Goal: Information Seeking & Learning: Learn about a topic

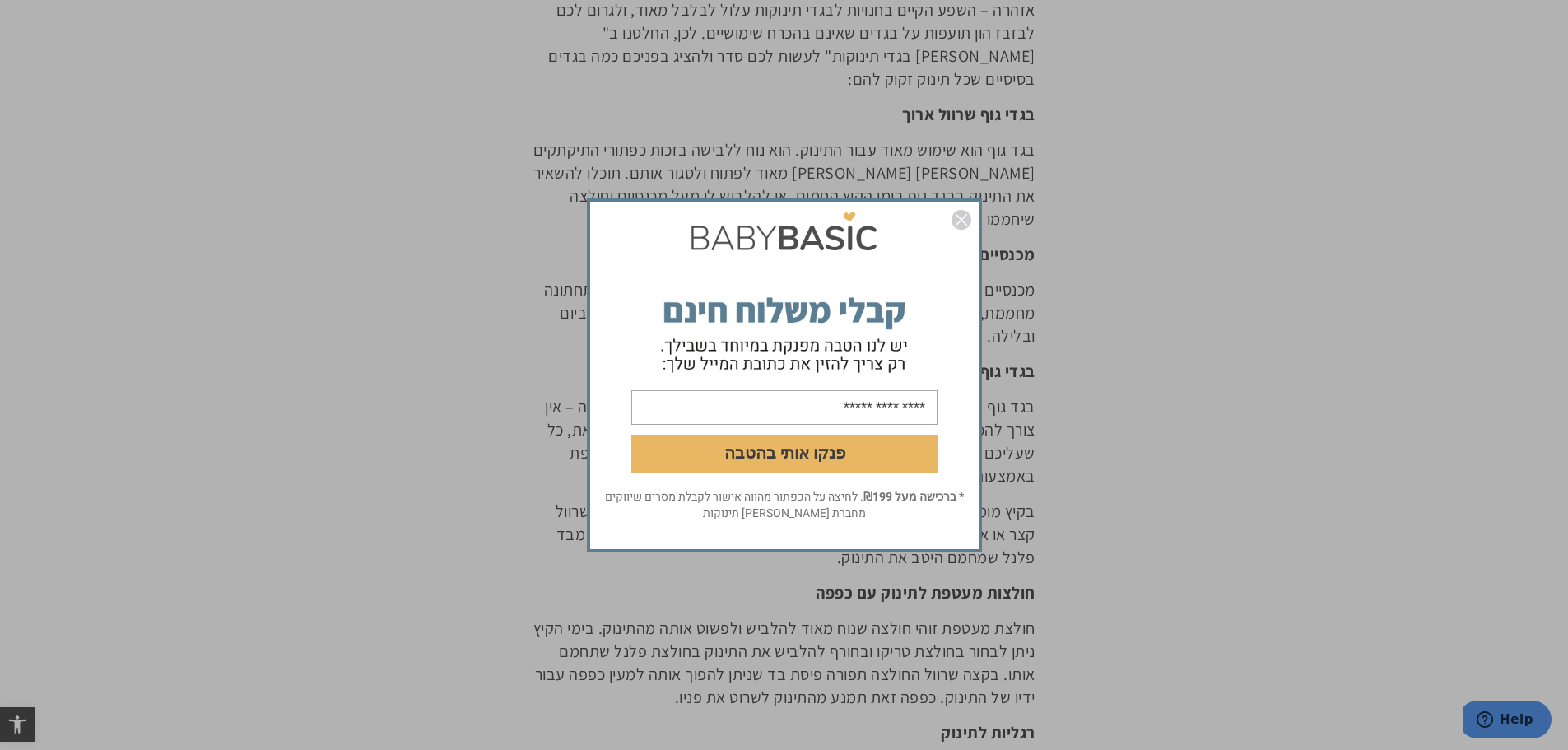
click at [956, 211] on img "סגור" at bounding box center [961, 219] width 19 height 19
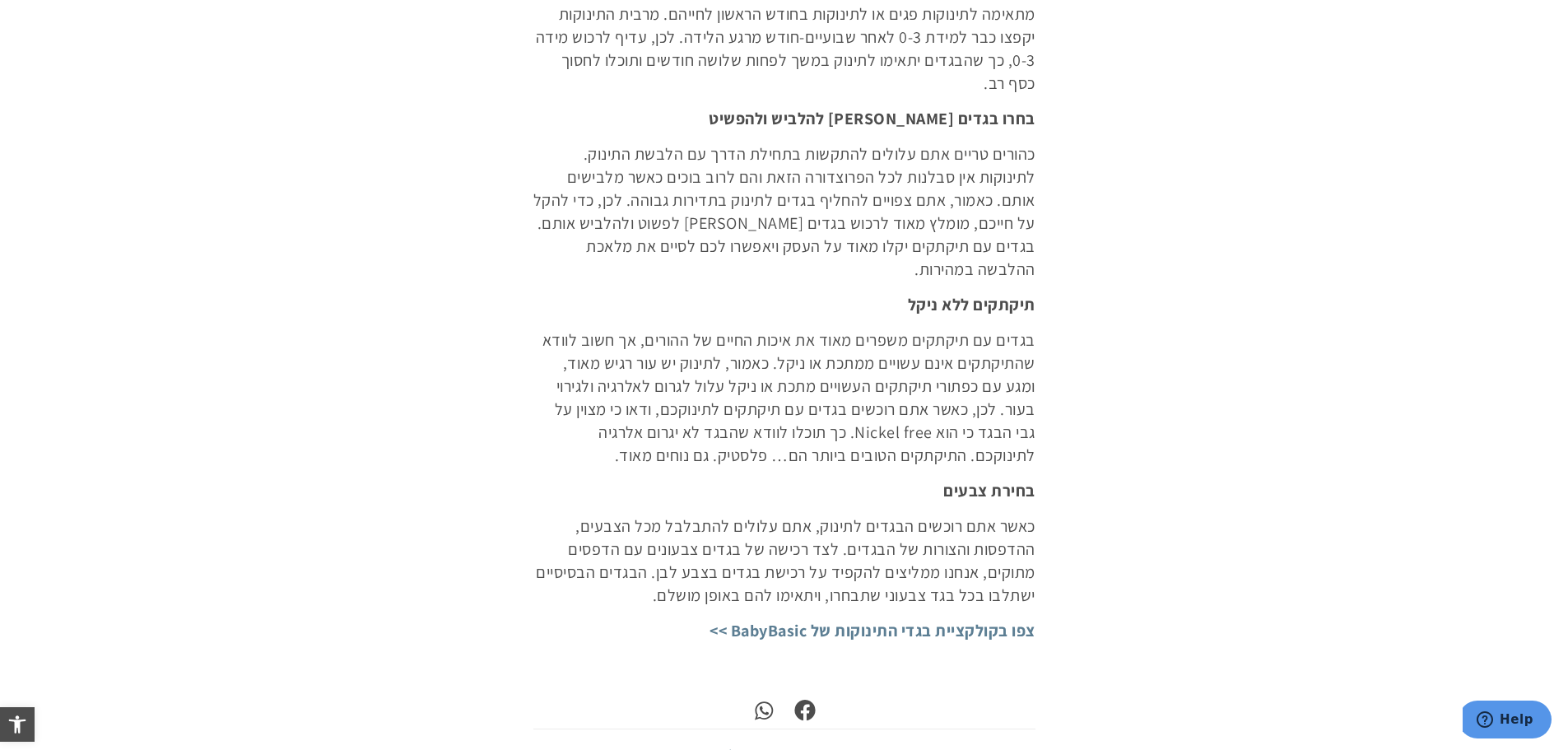
scroll to position [2552, 0]
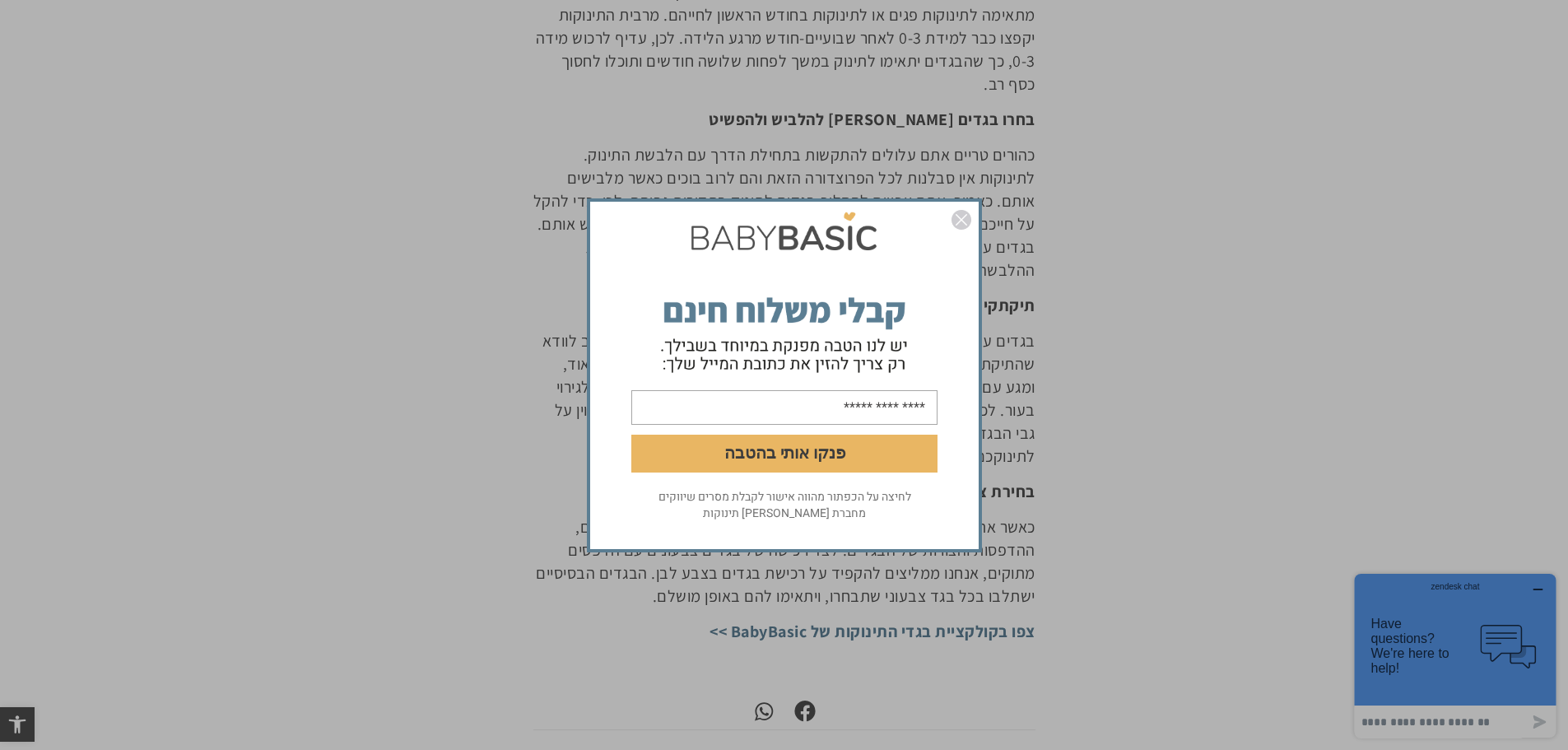
click at [959, 216] on img "סגור" at bounding box center [961, 219] width 19 height 19
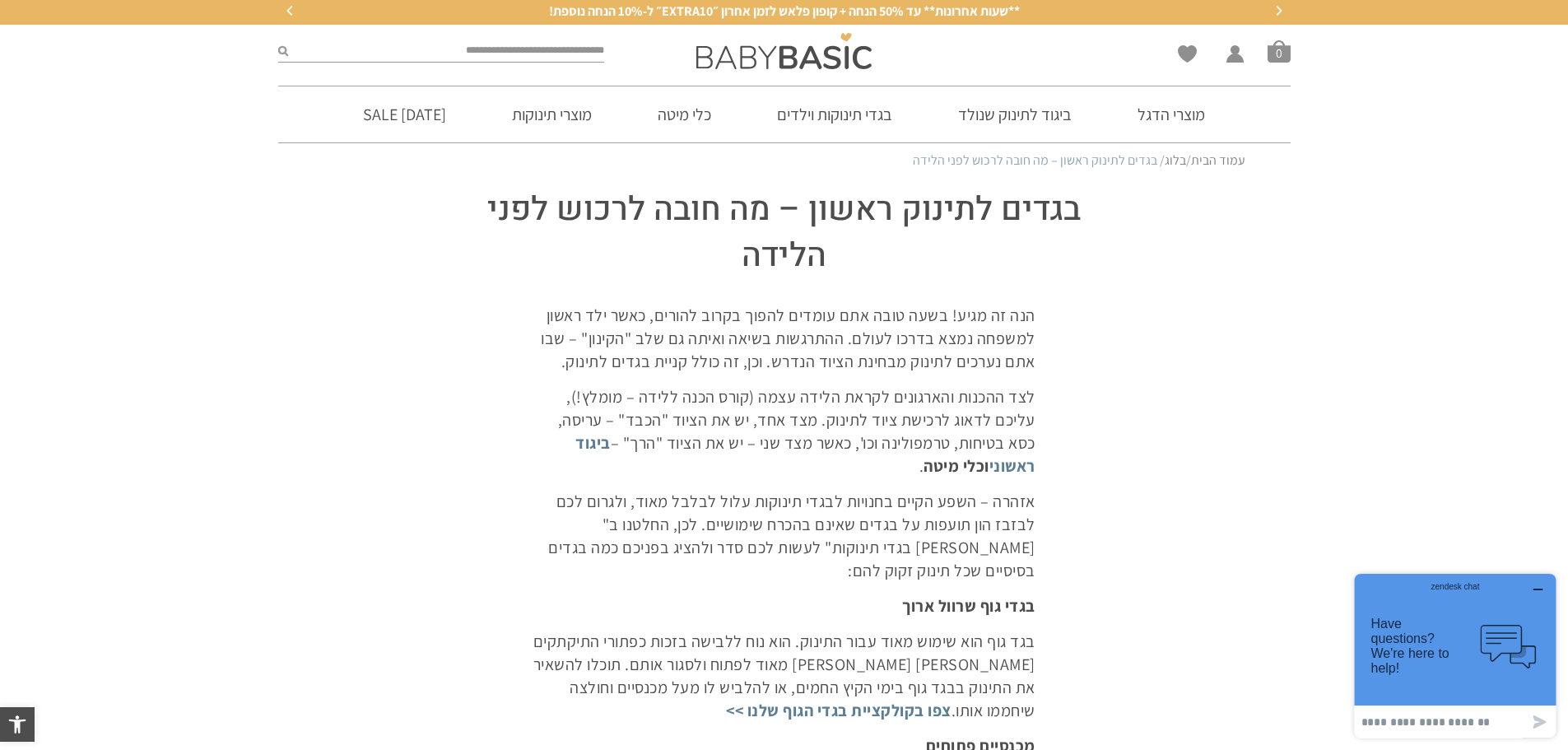
scroll to position [0, 0]
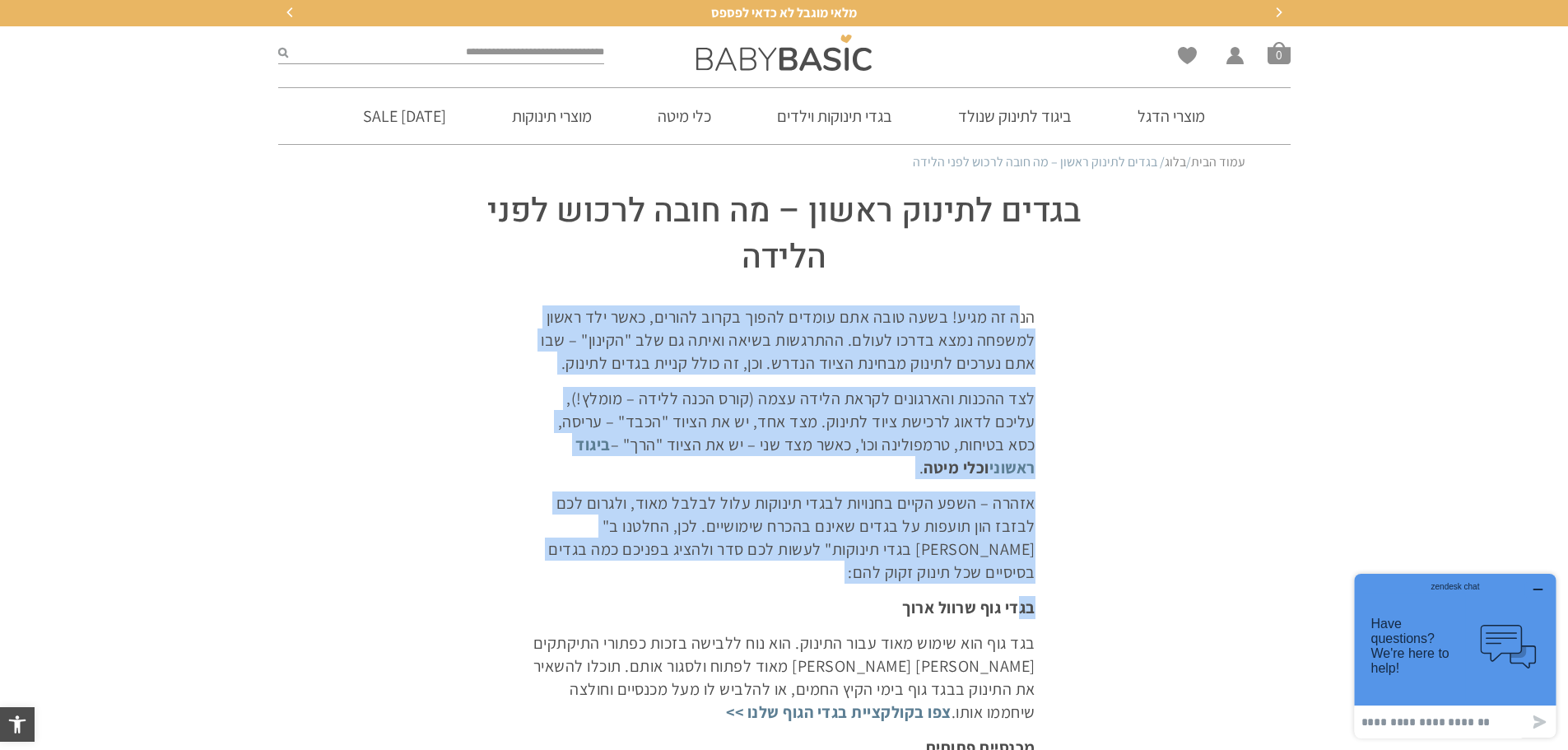
drag, startPoint x: 1020, startPoint y: 326, endPoint x: 1017, endPoint y: 594, distance: 268.0
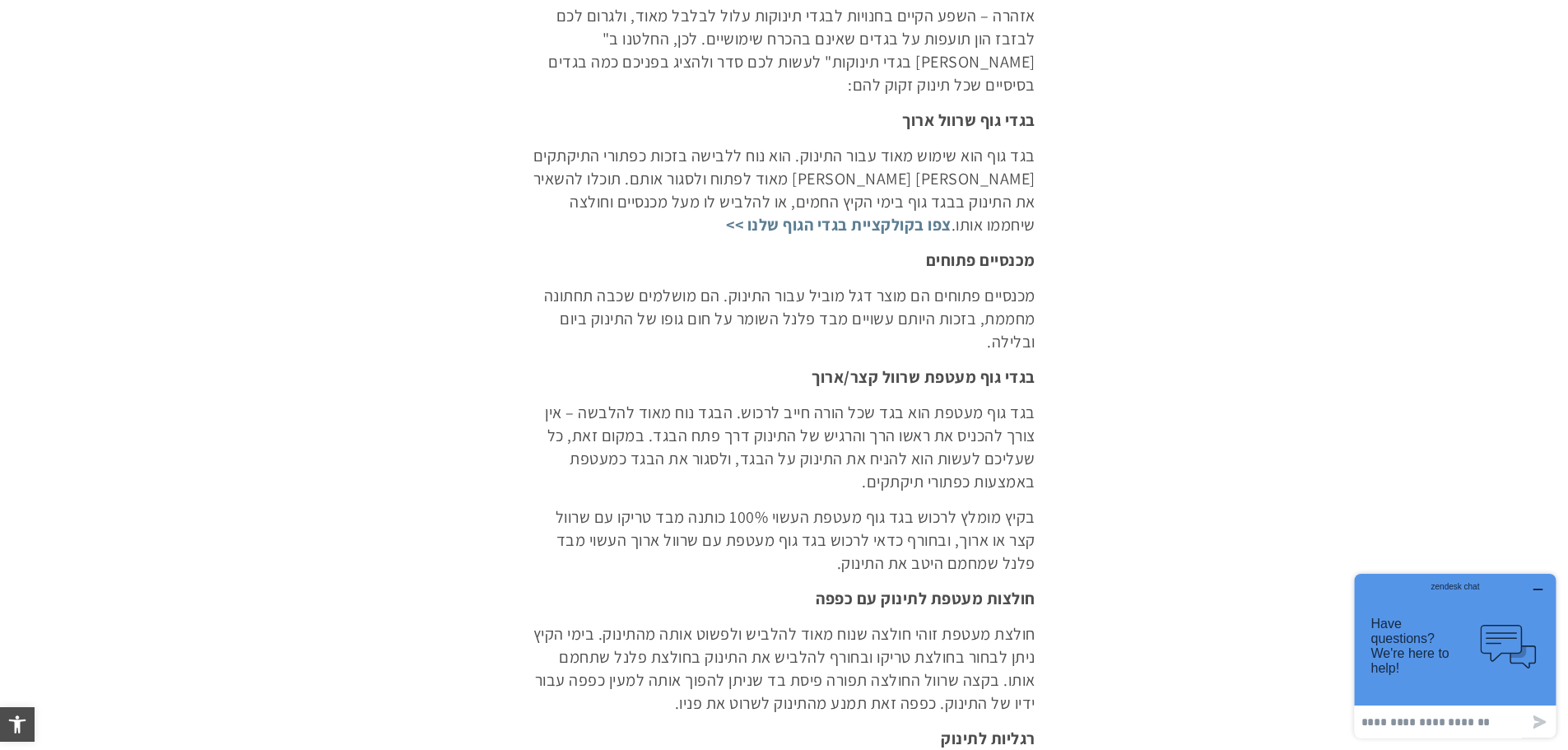
scroll to position [488, 0]
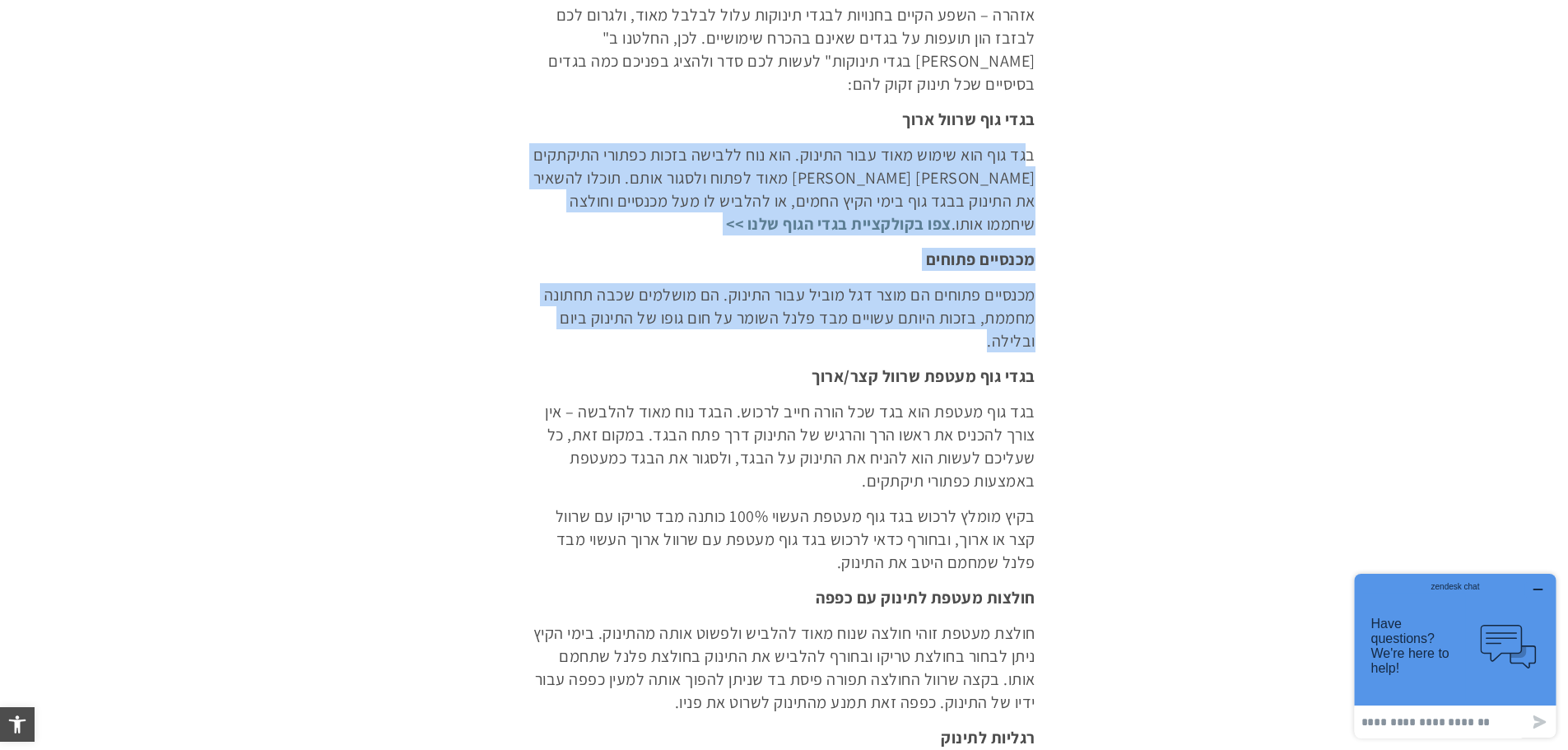
drag, startPoint x: 1025, startPoint y: 153, endPoint x: 296, endPoint y: 339, distance: 752.4
click at [591, 324] on p "מכנסיים פתוחים הם מוצר דגל מוביל עבור התינוק. הם מושלמים שכבה תחתונה מחממת, בזכ…" at bounding box center [784, 318] width 502 height 69
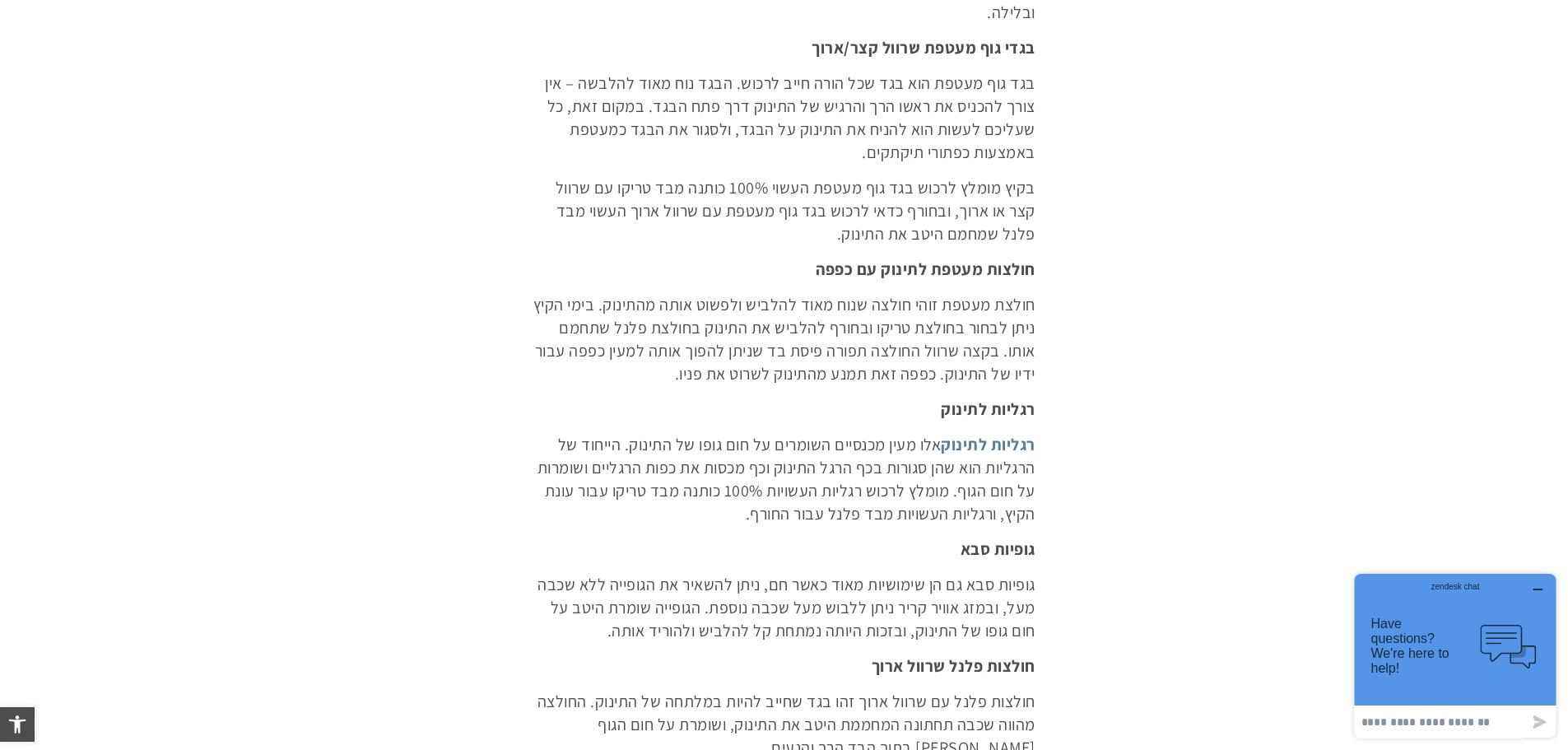
scroll to position [818, 0]
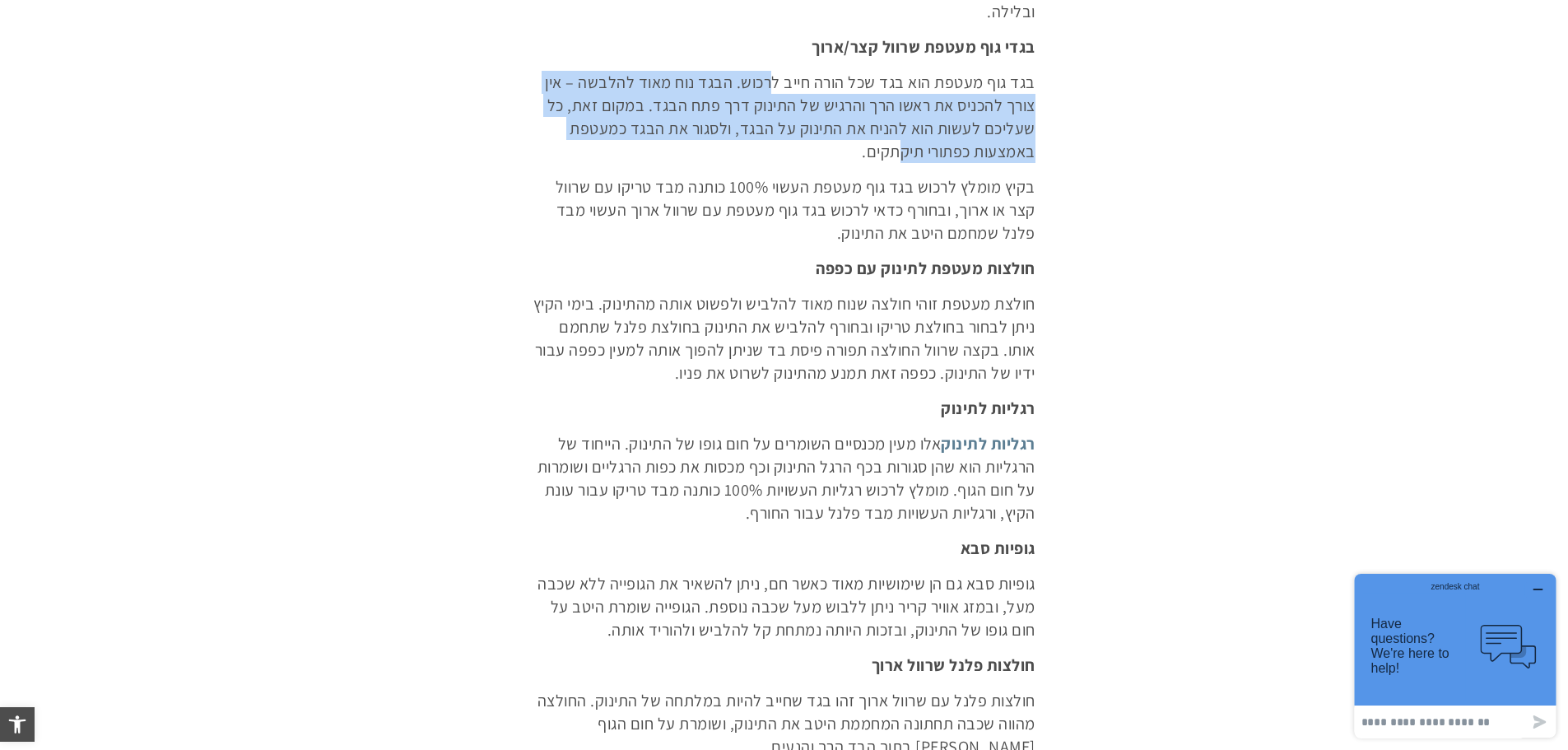
drag, startPoint x: 772, startPoint y: 86, endPoint x: 896, endPoint y: 161, distance: 144.9
click at [896, 161] on p "בגד גוף מעטפת הוא בגד שכל הורה חייב לרכוש. הבגד נוח מאוד להלבשה – אין צורך להכנ…" at bounding box center [784, 117] width 502 height 93
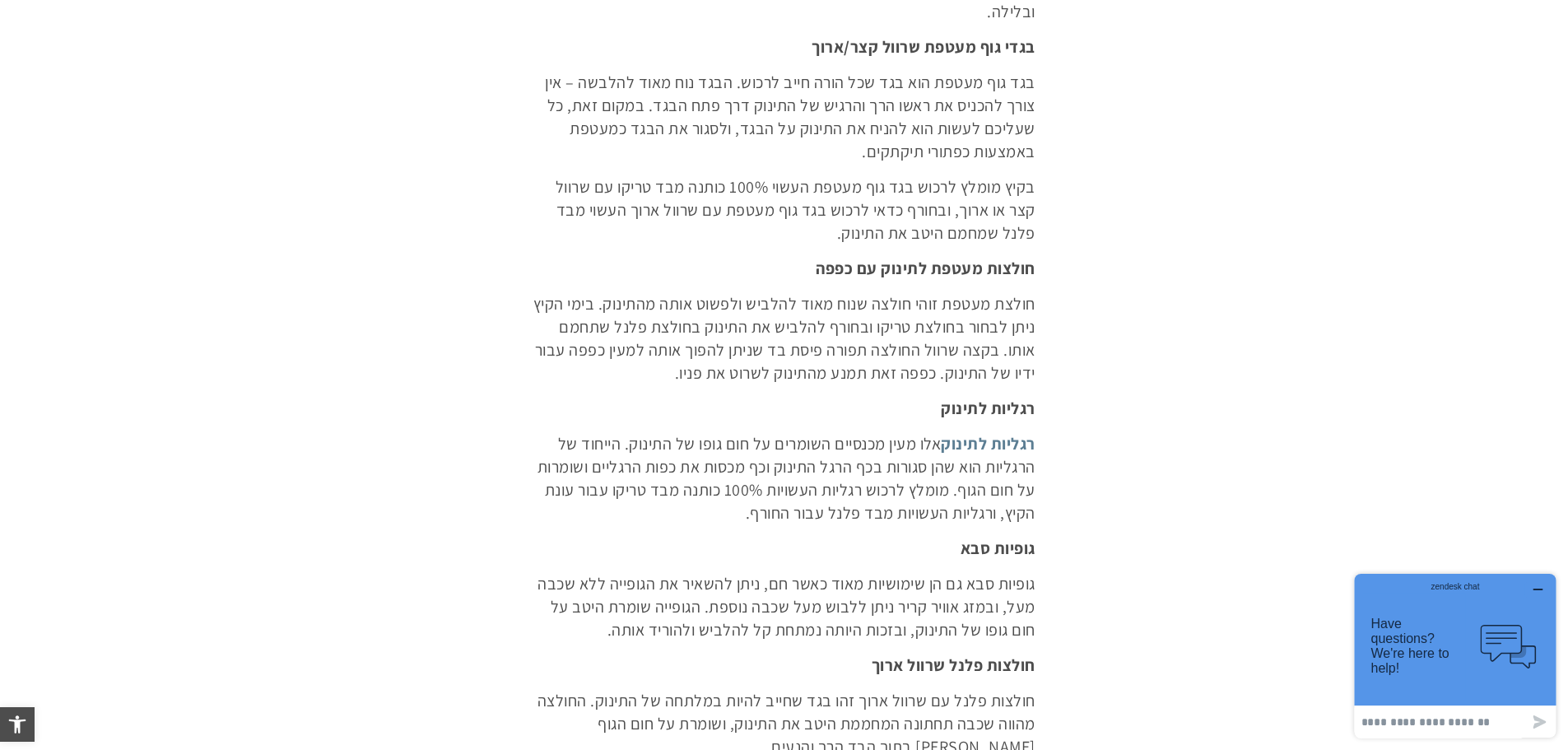
click at [989, 100] on p "בגד גוף מעטפת הוא בגד שכל הורה חייב לרכוש. הבגד נוח מאוד להלבשה – אין צורך להכנ…" at bounding box center [784, 117] width 502 height 93
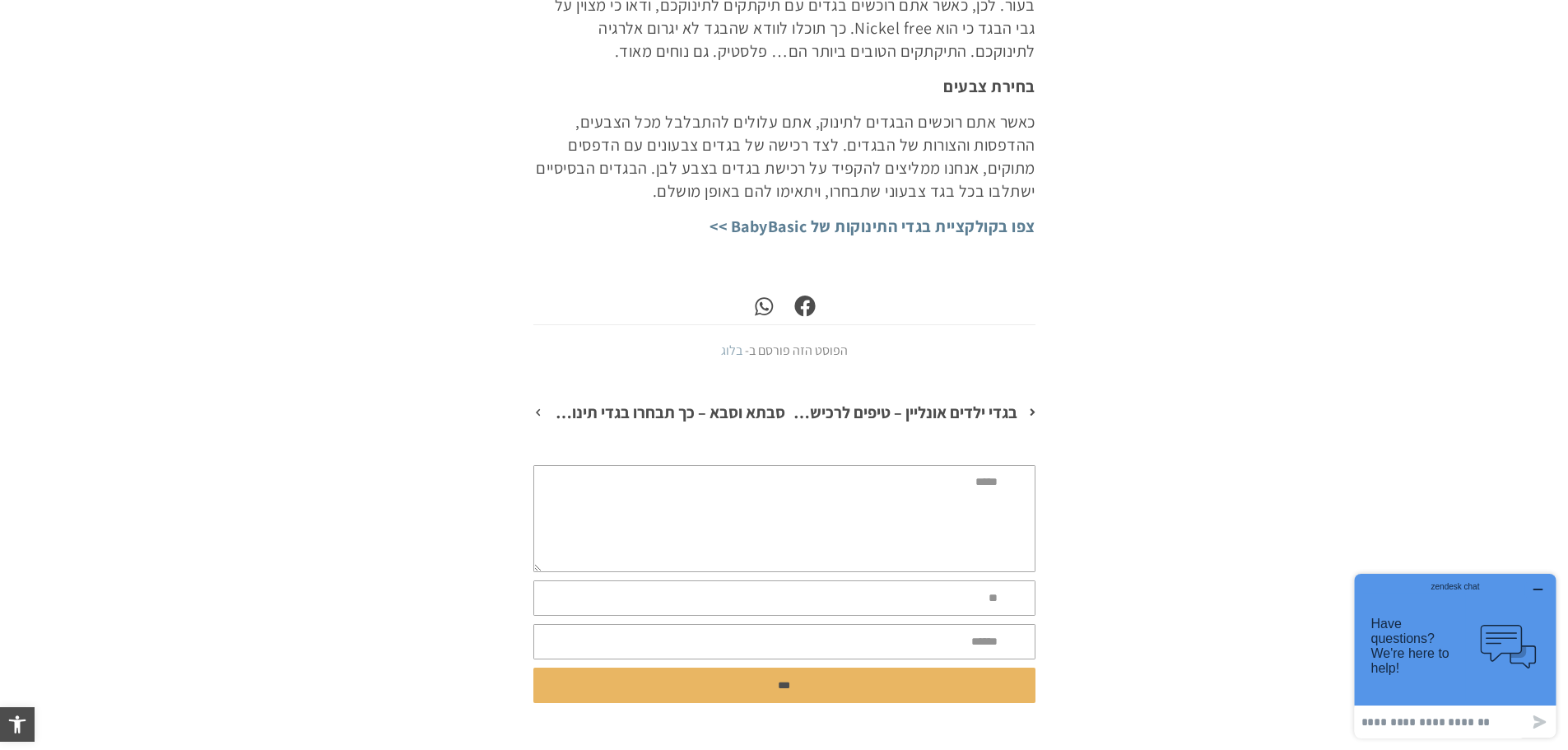
scroll to position [2958, 0]
